Goal: Task Accomplishment & Management: Manage account settings

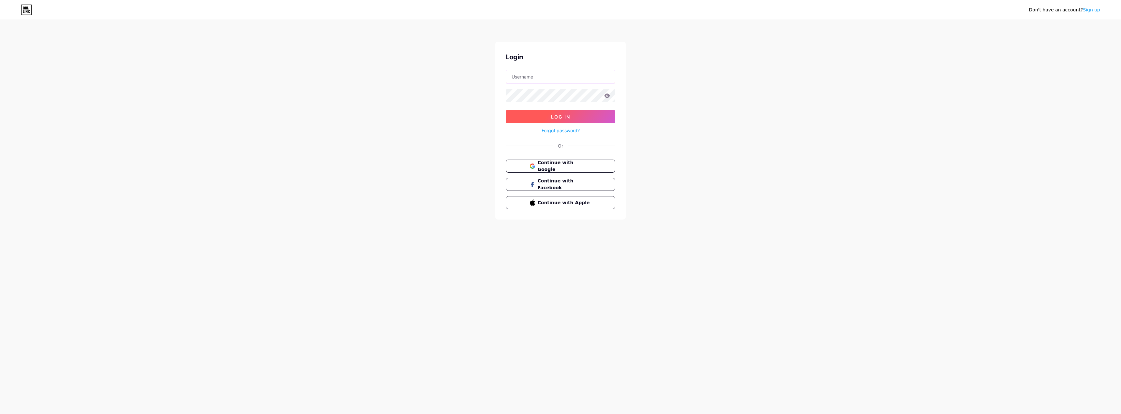
type input "[EMAIL_ADDRESS][DOMAIN_NAME]"
click at [535, 120] on button "Log In" at bounding box center [560, 116] width 109 height 13
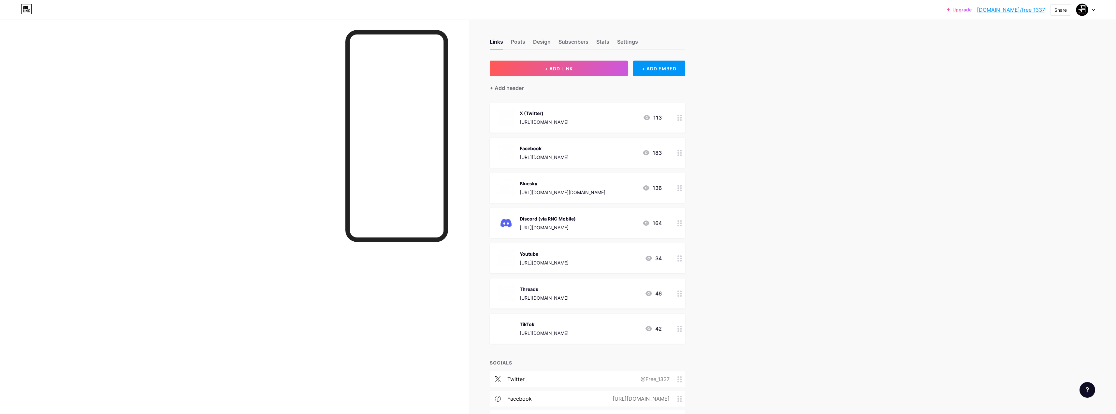
drag, startPoint x: 622, startPoint y: 292, endPoint x: 453, endPoint y: 293, distance: 169.4
click at [453, 293] on div "Links Posts Design Subscribers Stats Settings + ADD LINK + ADD EMBED + Add head…" at bounding box center [356, 278] width 712 height 556
click at [688, 294] on div "Links Posts Design Subscribers Stats Settings + ADD LINK + ADD EMBED + Add head…" at bounding box center [356, 288] width 712 height 537
click at [677, 294] on div at bounding box center [679, 294] width 11 height 30
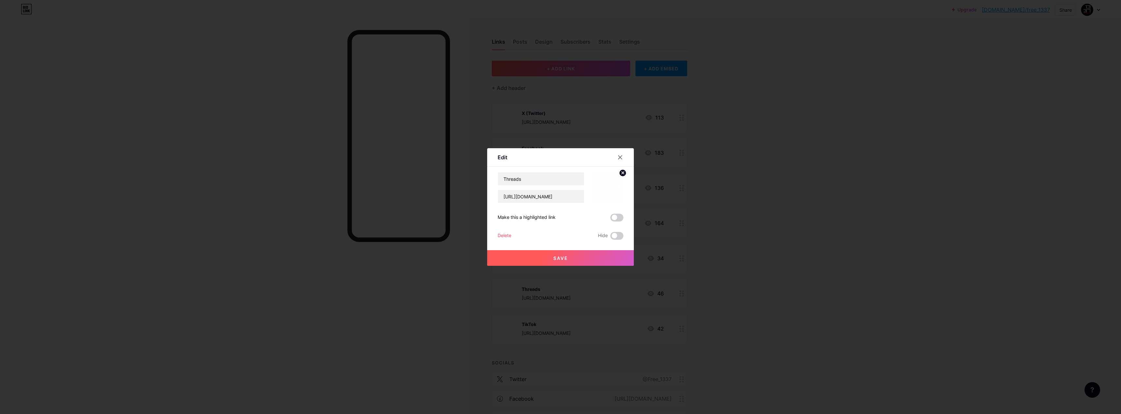
click at [500, 237] on div "Delete" at bounding box center [504, 236] width 14 height 8
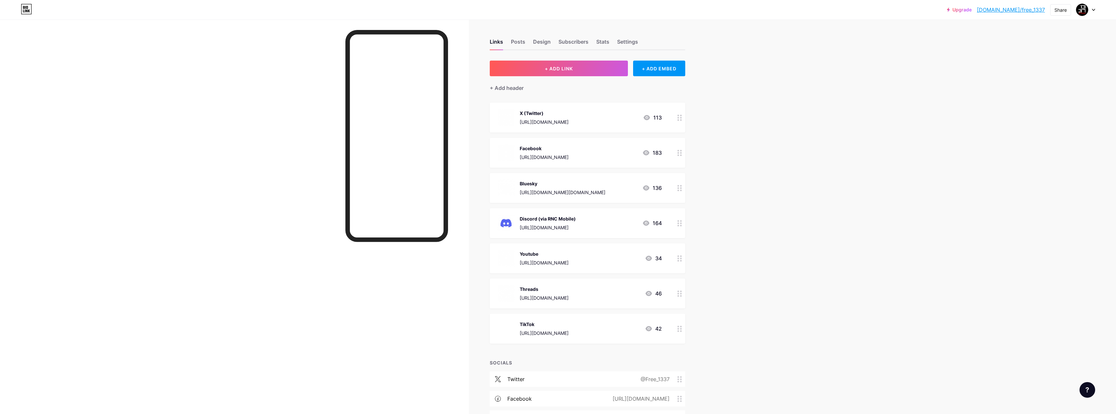
click at [587, 231] on button "Confirm" at bounding box center [594, 232] width 73 height 16
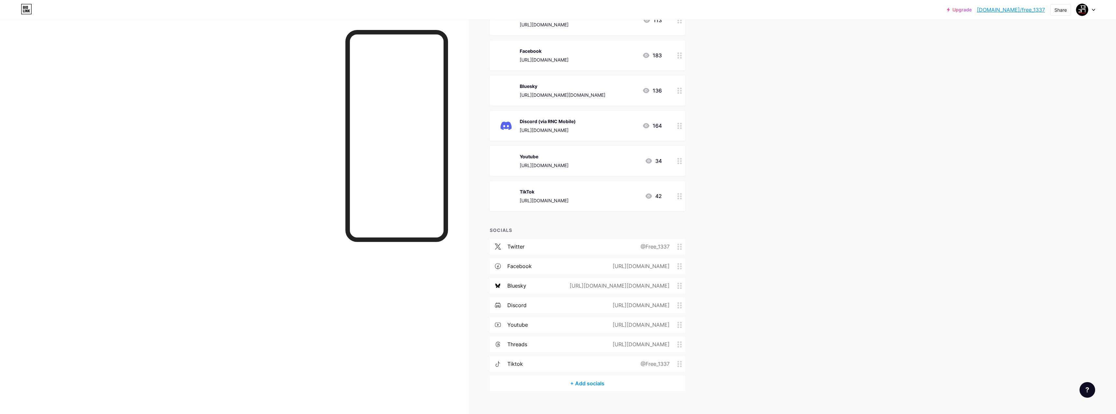
scroll to position [107, 0]
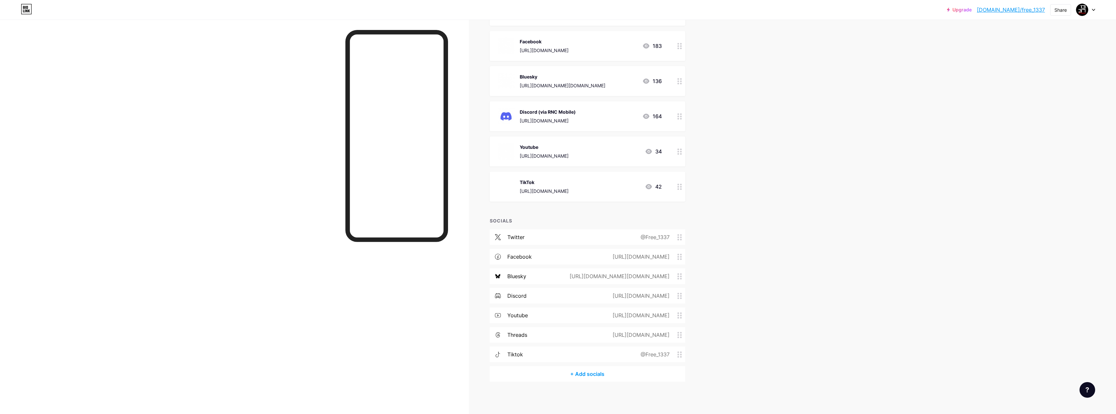
click at [681, 334] on icon at bounding box center [679, 335] width 5 height 6
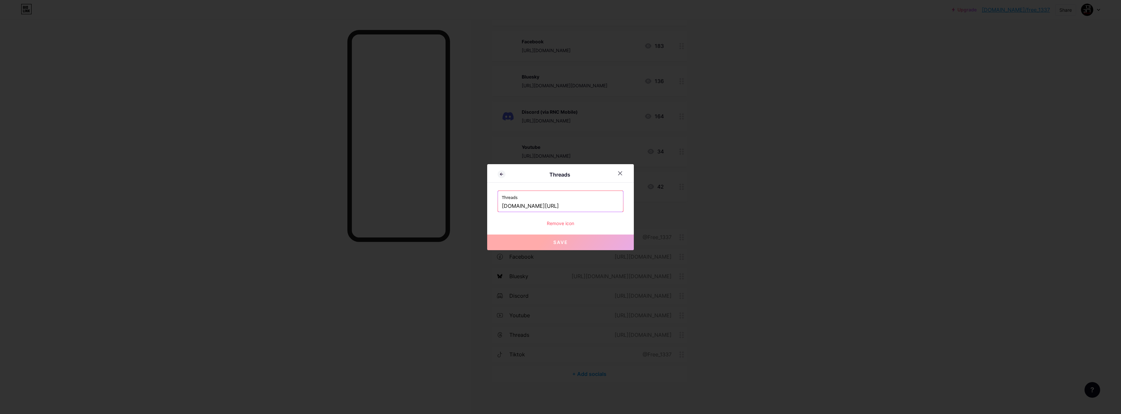
click at [559, 224] on div "Remove icon" at bounding box center [560, 223] width 126 height 7
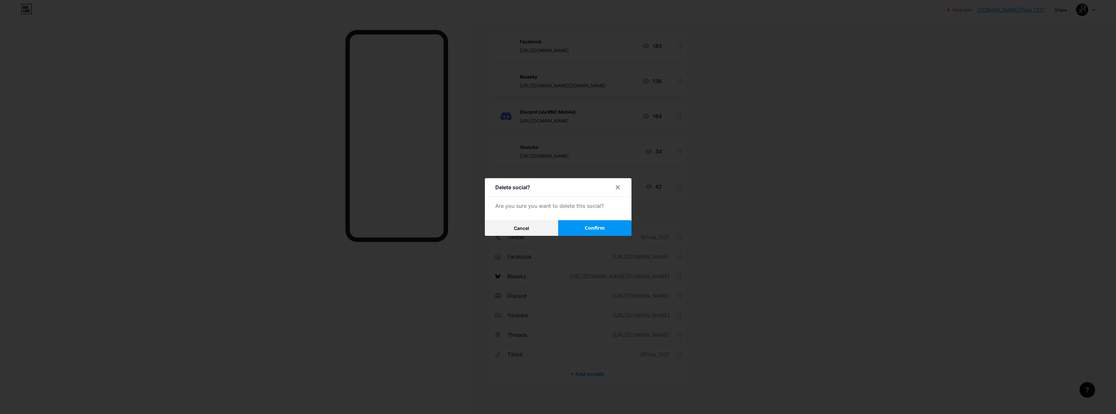
click at [603, 231] on span "Confirm" at bounding box center [594, 228] width 20 height 7
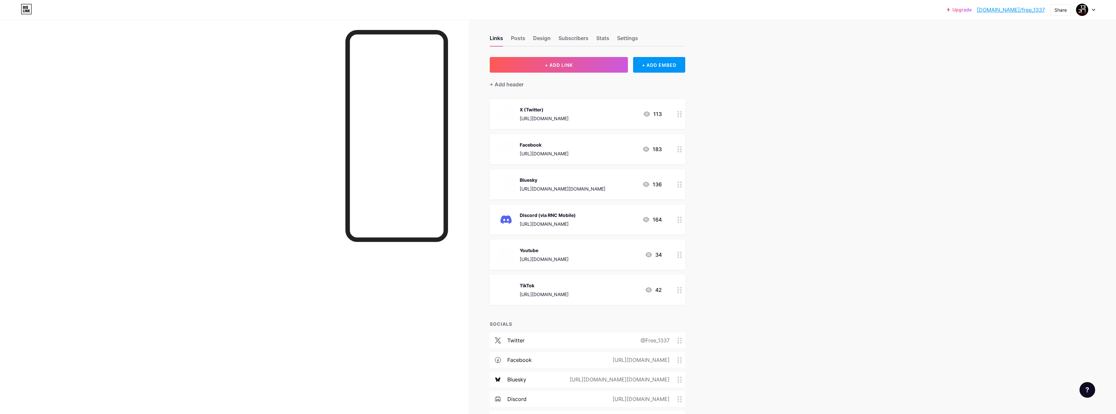
scroll to position [0, 0]
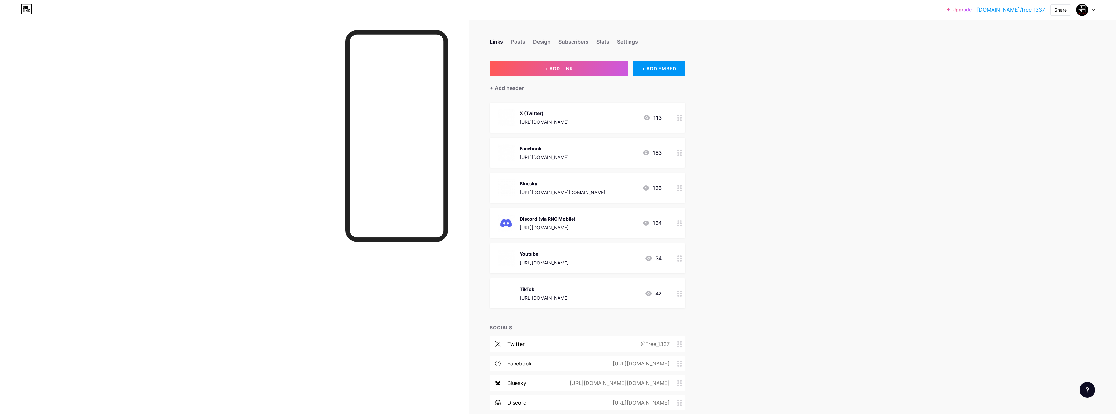
click at [680, 294] on icon at bounding box center [679, 294] width 5 height 6
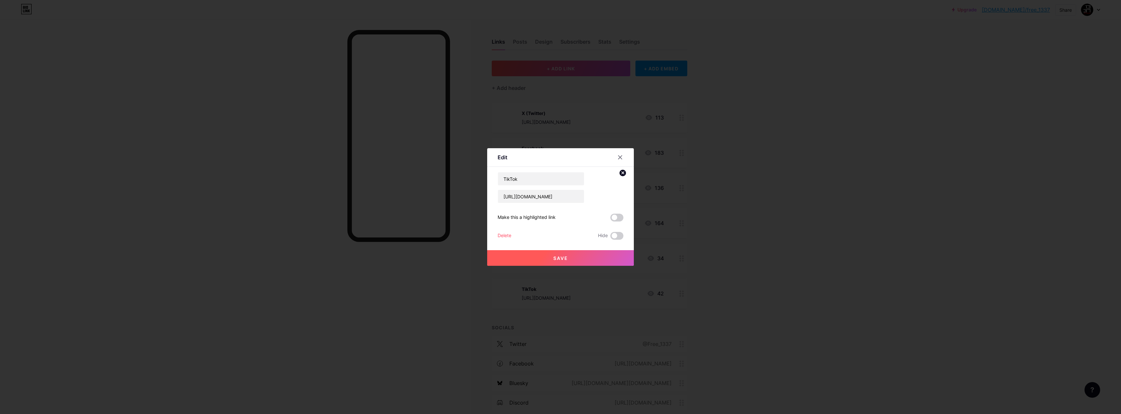
click at [504, 236] on div "Delete" at bounding box center [504, 236] width 14 height 8
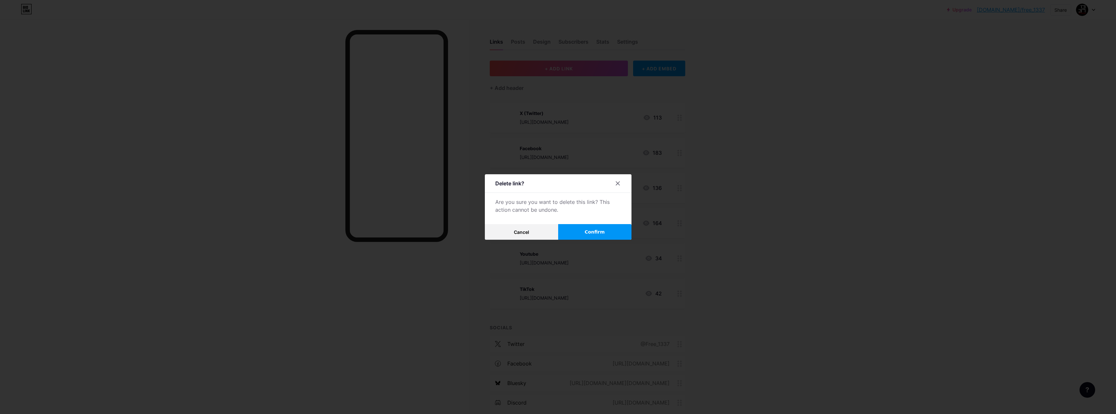
click at [587, 229] on button "Confirm" at bounding box center [594, 232] width 73 height 16
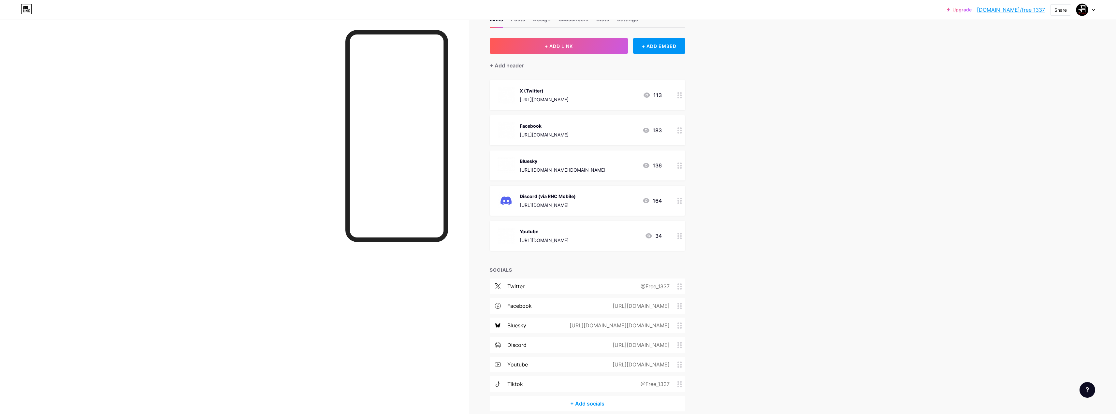
scroll to position [52, 0]
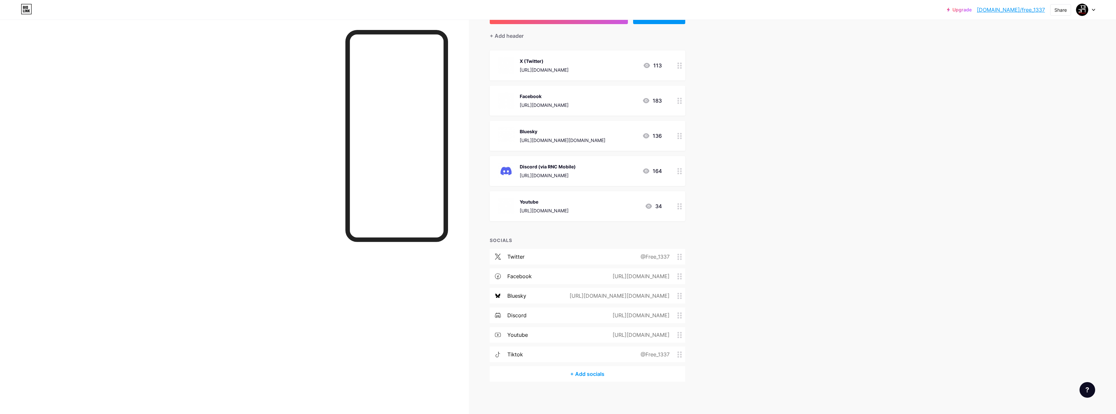
click at [680, 353] on icon at bounding box center [679, 354] width 5 height 6
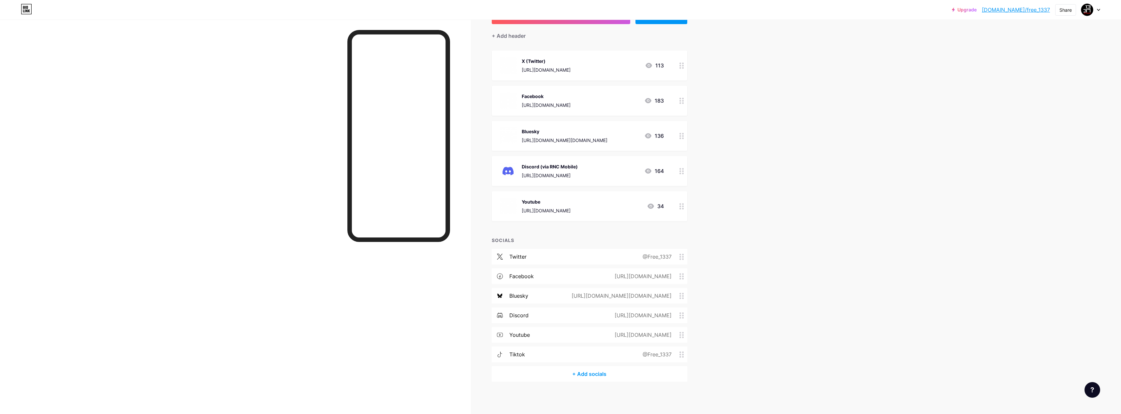
click at [563, 226] on div "Remove icon" at bounding box center [560, 223] width 126 height 7
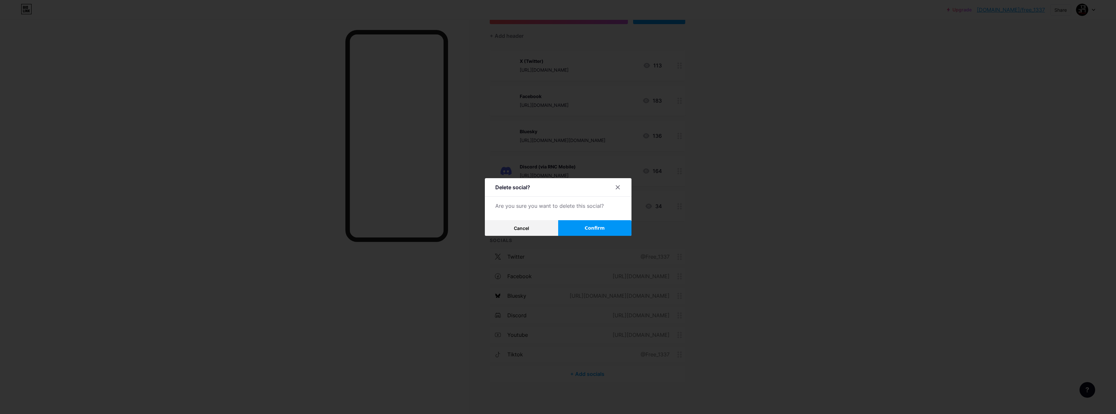
click at [576, 225] on button "Confirm" at bounding box center [594, 228] width 73 height 16
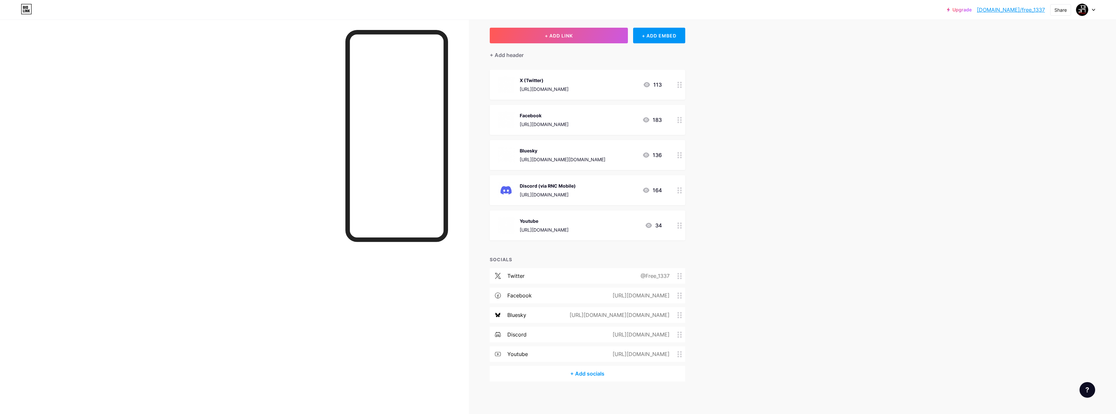
scroll to position [33, 0]
click at [441, 283] on div at bounding box center [396, 232] width 103 height 404
